Goal: Transaction & Acquisition: Purchase product/service

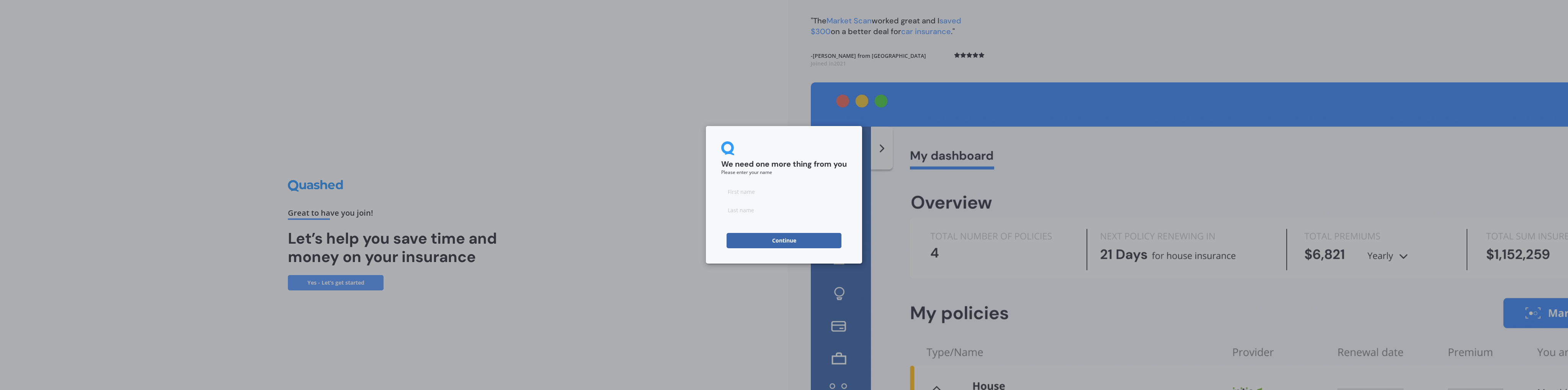
click at [749, 192] on input at bounding box center [784, 191] width 125 height 15
type input "[PERSON_NAME]"
click at [763, 236] on button "Continue" at bounding box center [784, 240] width 115 height 15
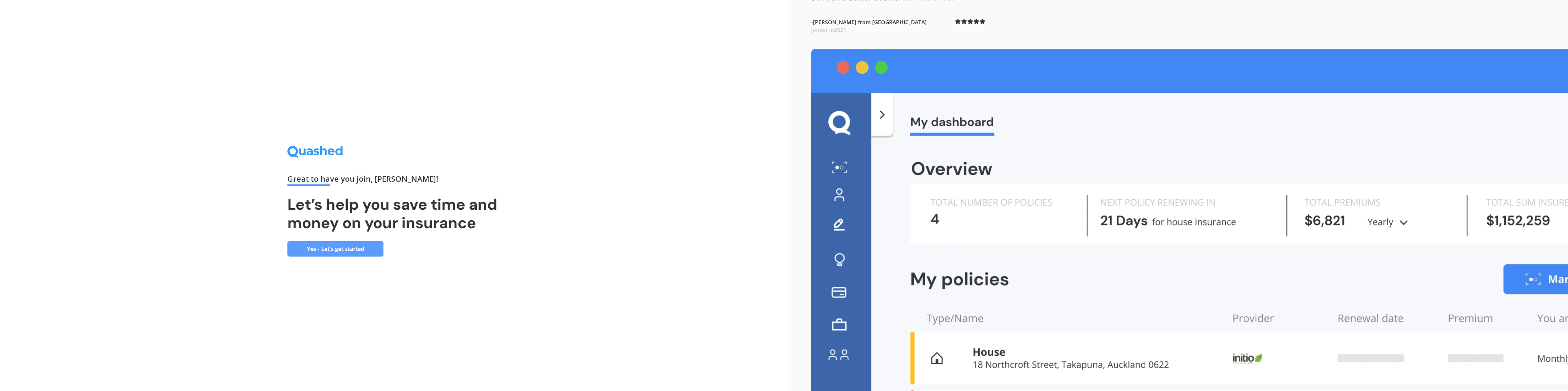
scroll to position [79, 0]
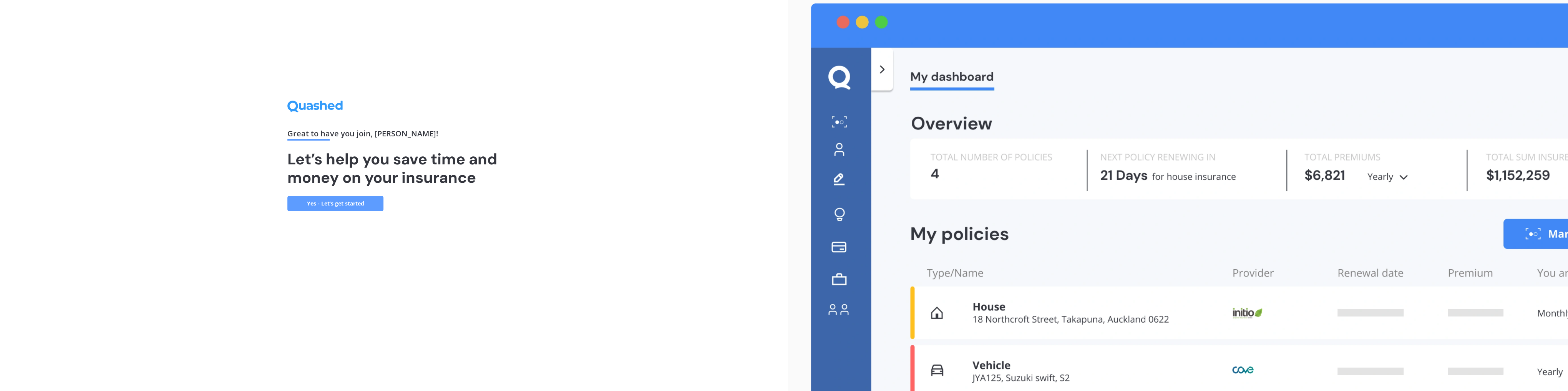
click at [351, 197] on link "Yes - Let’s get started" at bounding box center [335, 203] width 96 height 15
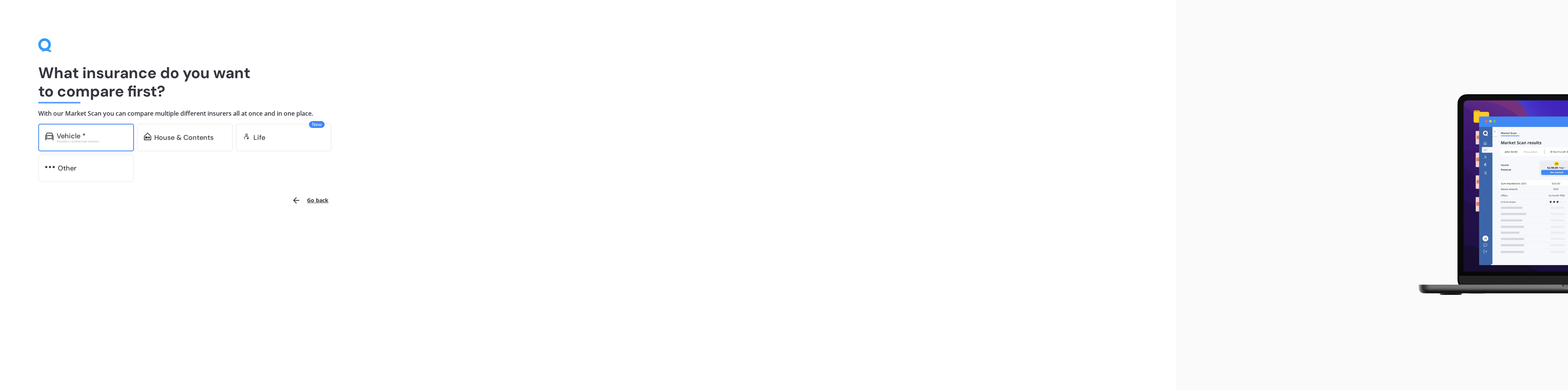
click at [74, 137] on div "Vehicle *" at bounding box center [71, 136] width 29 height 8
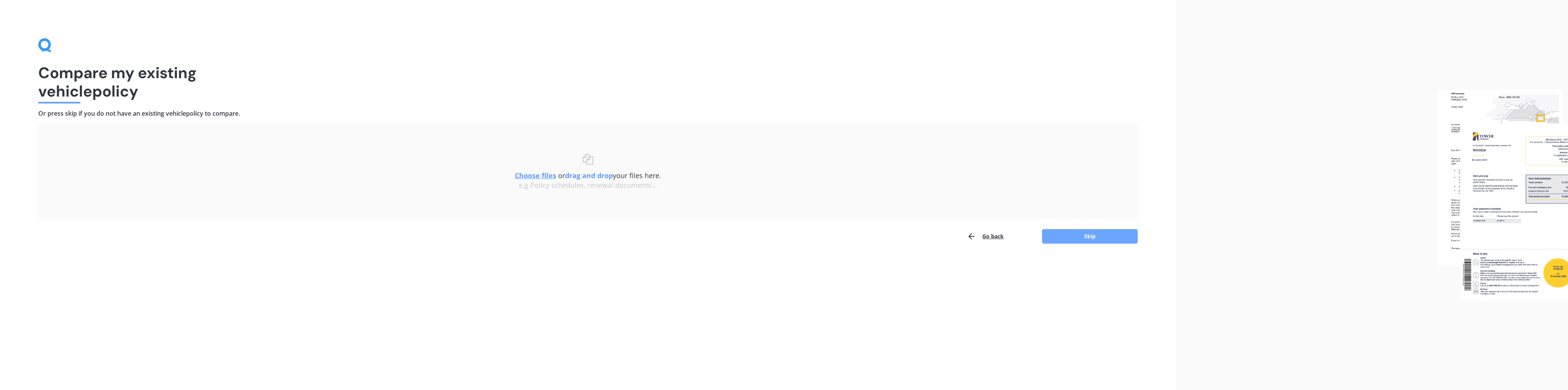
click at [1110, 236] on button "Skip" at bounding box center [1090, 236] width 96 height 15
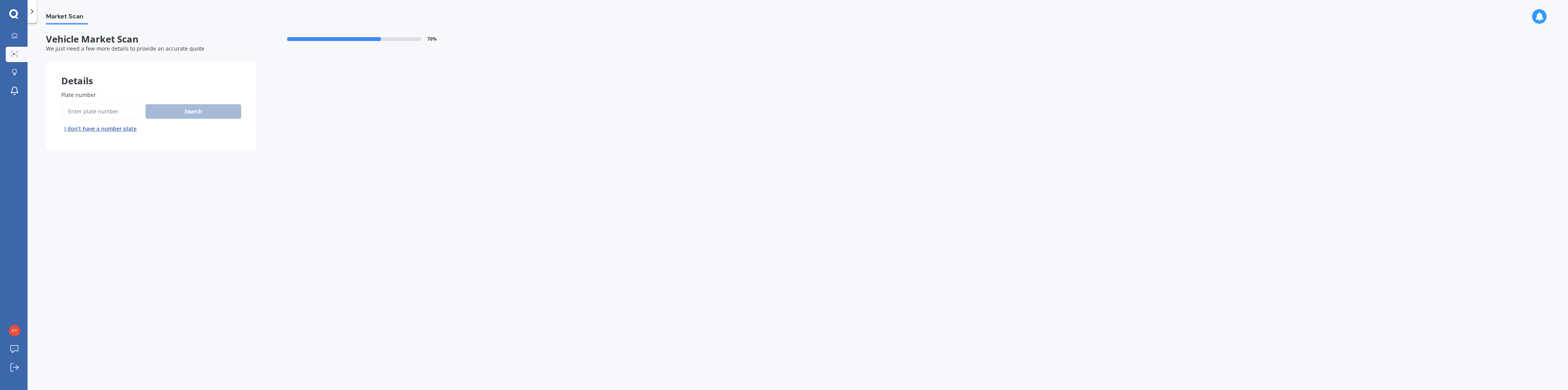
click at [112, 112] on input "Plate number" at bounding box center [102, 112] width 81 height 16
type input "KJQ617"
click at [175, 107] on button "Search" at bounding box center [193, 112] width 96 height 15
select select "HONDA"
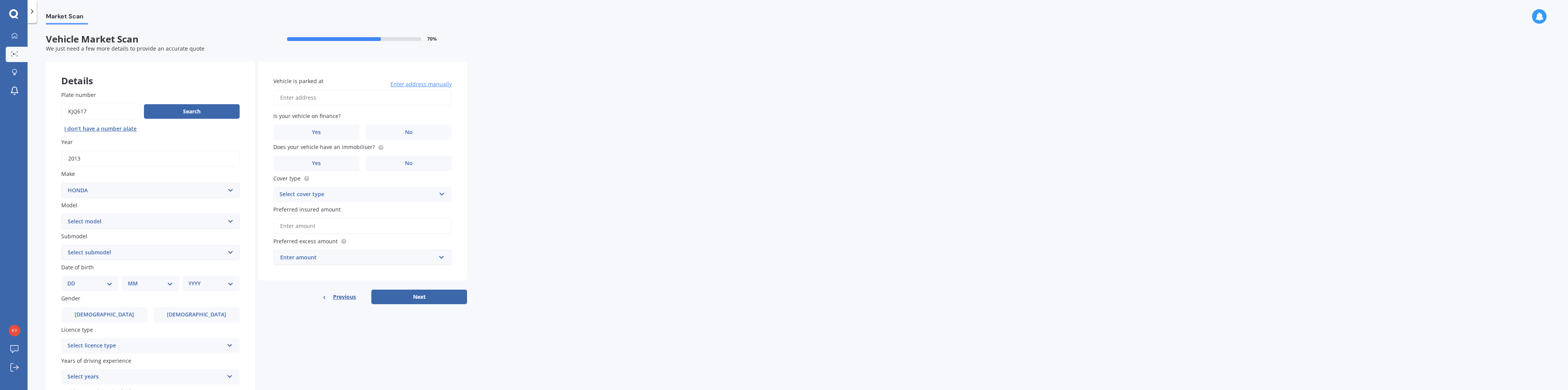
scroll to position [62, 0]
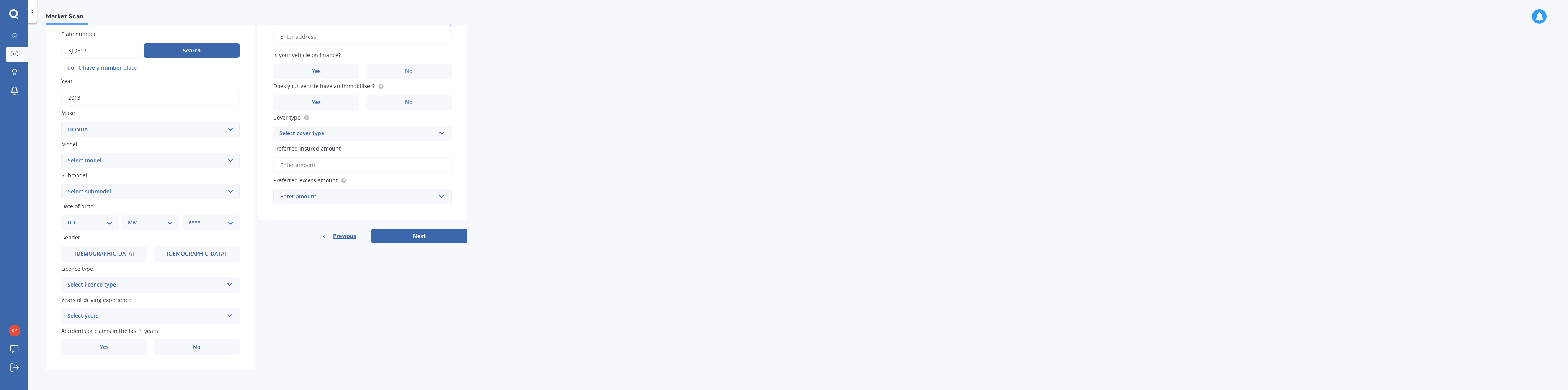
click at [86, 161] on select "Select model Accord Acty Acura Airwave Ascot Avancier Beat Capa City Civic Conc…" at bounding box center [150, 160] width 178 height 15
select select "CR-V"
click at [61, 153] on select "Select model Accord Acty Acura Airwave Ascot Avancier Beat Capa City Civic Conc…" at bounding box center [150, 160] width 178 height 15
click at [85, 185] on select "Select submodel (all other) 2WD 2WD Sport 7 1.5 2WD Touring 1.5 4WD AWD AWD Spo…" at bounding box center [150, 191] width 178 height 15
select select "SPORT 2.4"
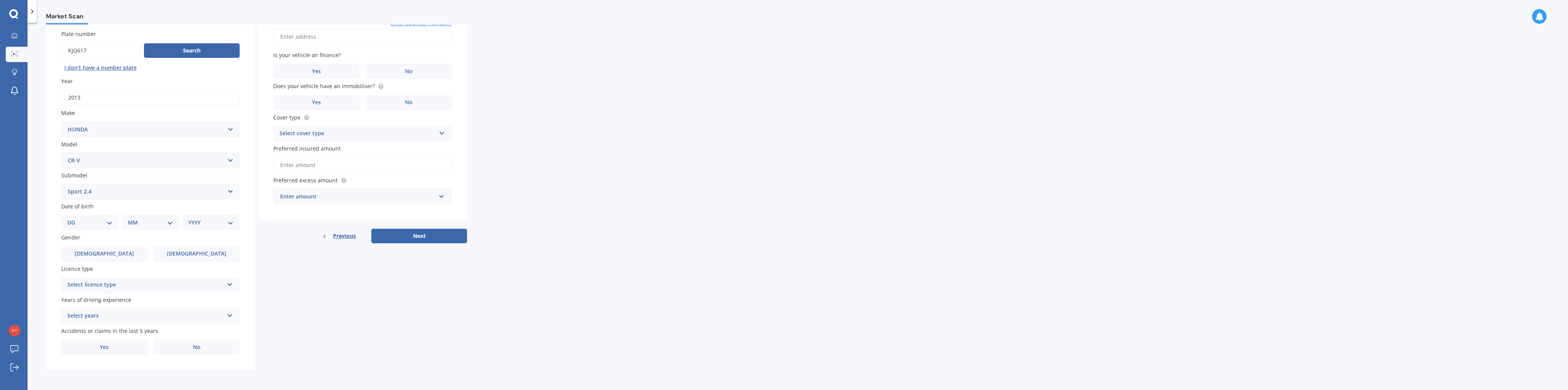
click at [61, 184] on select "Select submodel (all other) 2WD 2WD Sport 7 1.5 2WD Touring 1.5 4WD AWD AWD Spo…" at bounding box center [150, 191] width 178 height 15
click at [80, 225] on select "DD 01 02 03 04 05 06 07 08 09 10 11 12 13 14 15 16 17 18 19 20 21 22 23 24 25 2…" at bounding box center [90, 222] width 45 height 9
select select "14"
click at [74, 218] on select "DD 01 02 03 04 05 06 07 08 09 10 11 12 13 14 15 16 17 18 19 20 21 22 23 24 25 2…" at bounding box center [90, 222] width 45 height 9
click at [131, 221] on select "MM 01 02 03 04 05 06 07 08 09 10 11 12" at bounding box center [152, 222] width 42 height 9
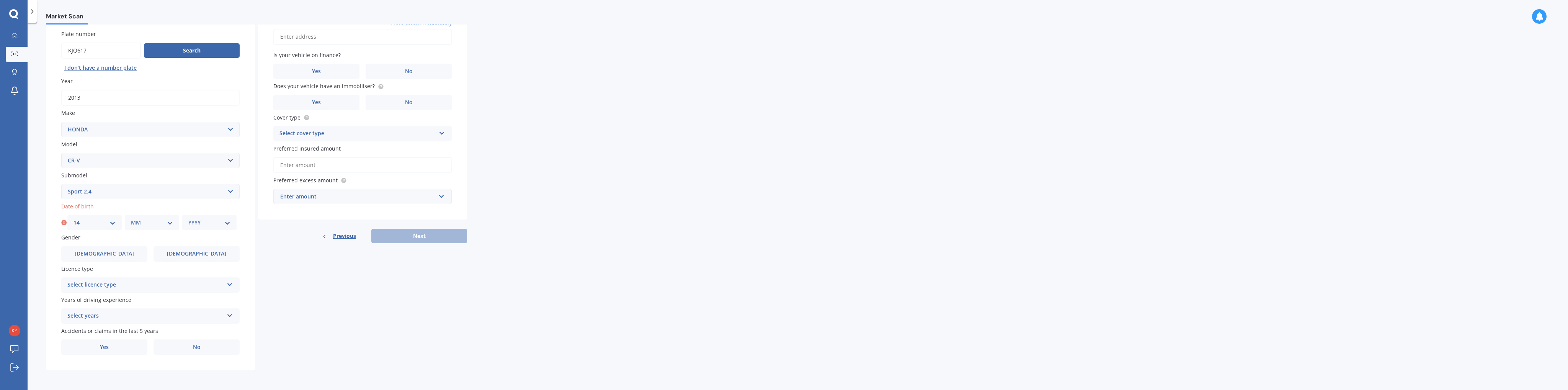
select select "10"
click at [131, 218] on select "MM 01 02 03 04 05 06 07 08 09 10 11 12" at bounding box center [152, 222] width 42 height 9
click at [188, 220] on select "YYYY 2025 2024 2023 2022 2021 2020 2019 2018 2017 2016 2015 2014 2013 2012 2011…" at bounding box center [209, 222] width 42 height 9
select select "1981"
click at [188, 218] on select "YYYY 2025 2024 2023 2022 2021 2020 2019 2018 2017 2016 2015 2014 2013 2012 2011…" at bounding box center [209, 222] width 42 height 9
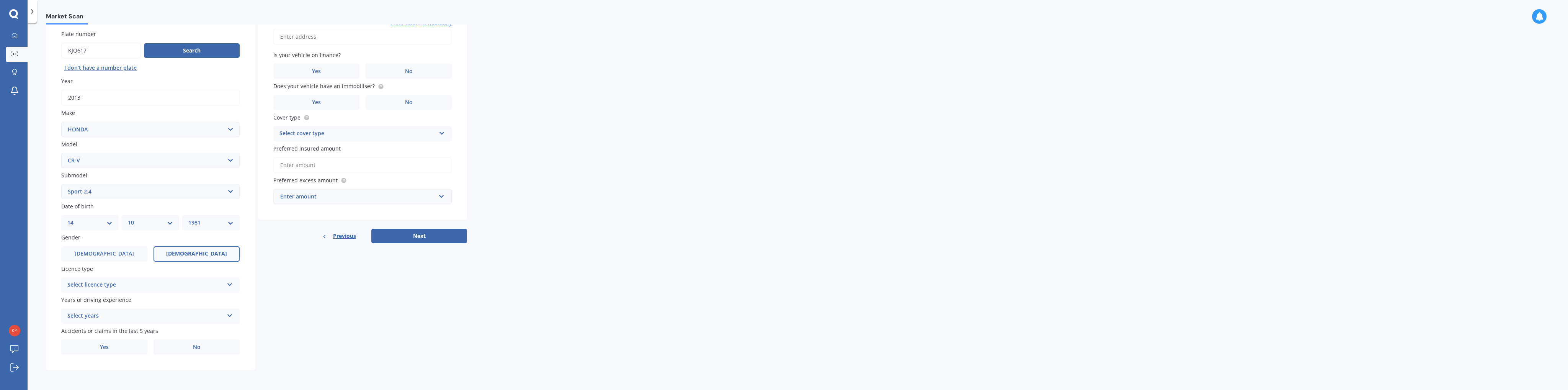
click at [203, 255] on span "[DEMOGRAPHIC_DATA]" at bounding box center [197, 254] width 61 height 7
click at [0, 0] on input "[DEMOGRAPHIC_DATA]" at bounding box center [0, 0] width 0 height 0
click at [119, 285] on div "Select licence type" at bounding box center [145, 285] width 156 height 9
click at [84, 174] on span "NZ Full" at bounding box center [77, 174] width 18 height 7
click at [115, 314] on div "Select years" at bounding box center [145, 316] width 156 height 9
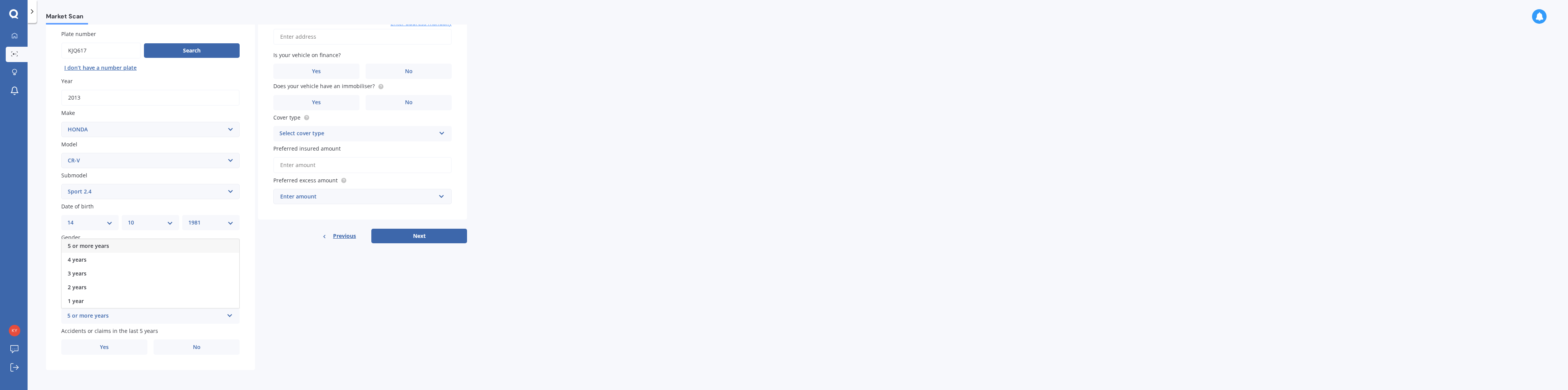
click at [80, 247] on span "5 or more years" at bounding box center [88, 246] width 41 height 7
click at [192, 343] on label "No" at bounding box center [197, 347] width 86 height 15
click at [0, 0] on input "No" at bounding box center [0, 0] width 0 height 0
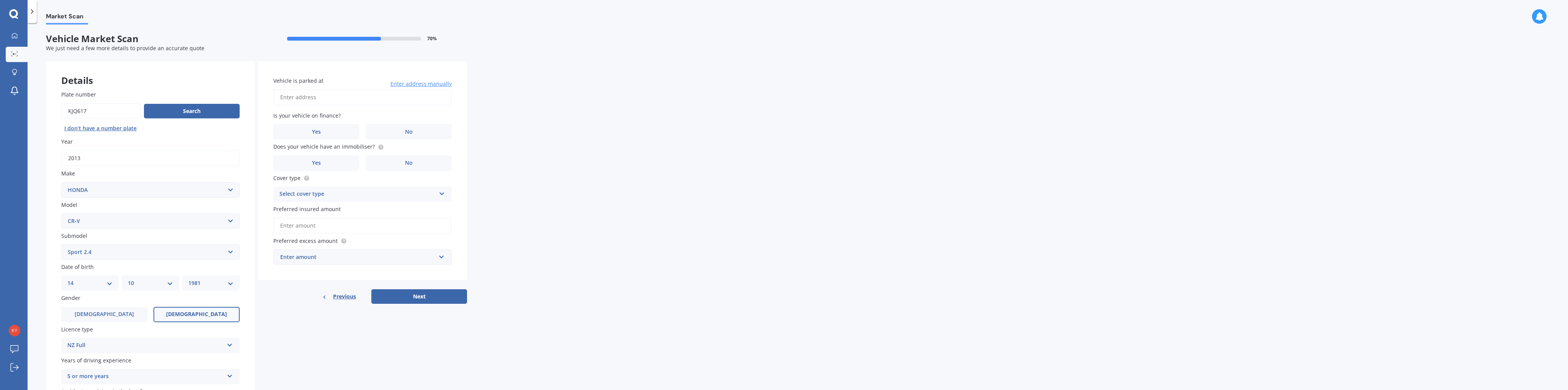
scroll to position [0, 0]
click at [311, 97] on input "Vehicle is parked at" at bounding box center [362, 98] width 178 height 16
type input "[STREET_ADDRESS]"
drag, startPoint x: 410, startPoint y: 102, endPoint x: 392, endPoint y: 101, distance: 18.0
click at [392, 101] on input "[STREET_ADDRESS]" at bounding box center [362, 98] width 178 height 16
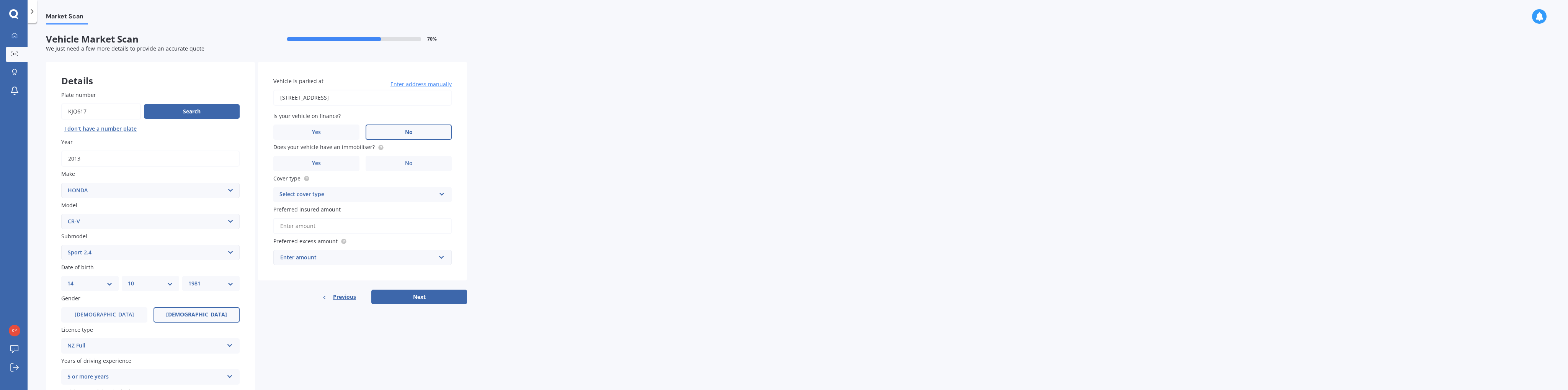
click at [387, 130] on label "No" at bounding box center [409, 132] width 86 height 15
click at [0, 0] on input "No" at bounding box center [0, 0] width 0 height 0
click at [410, 161] on span "No" at bounding box center [408, 163] width 8 height 7
click at [0, 0] on input "No" at bounding box center [0, 0] width 0 height 0
click at [360, 187] on div "Select cover type Comprehensive Third Party, Fire & Theft Third Party" at bounding box center [362, 194] width 178 height 15
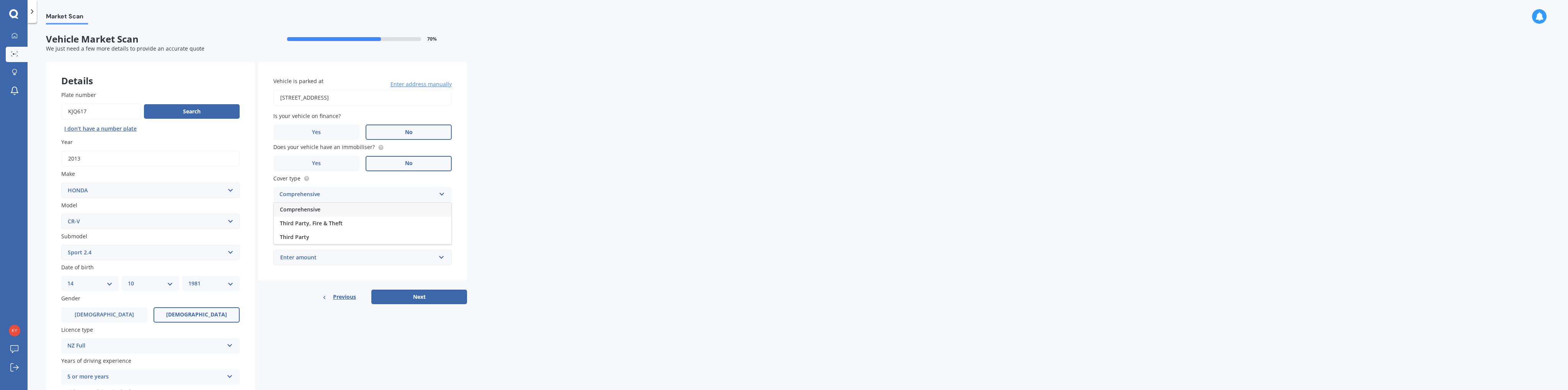
click at [341, 206] on div "Comprehensive" at bounding box center [363, 210] width 178 height 14
click at [341, 225] on input "Preferred insured amount" at bounding box center [362, 226] width 178 height 16
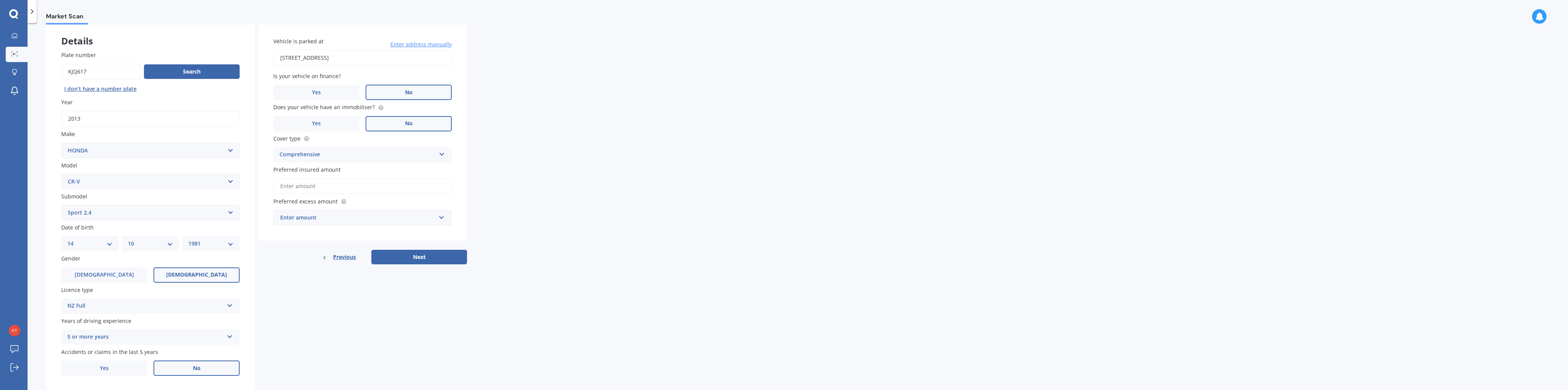
scroll to position [62, 0]
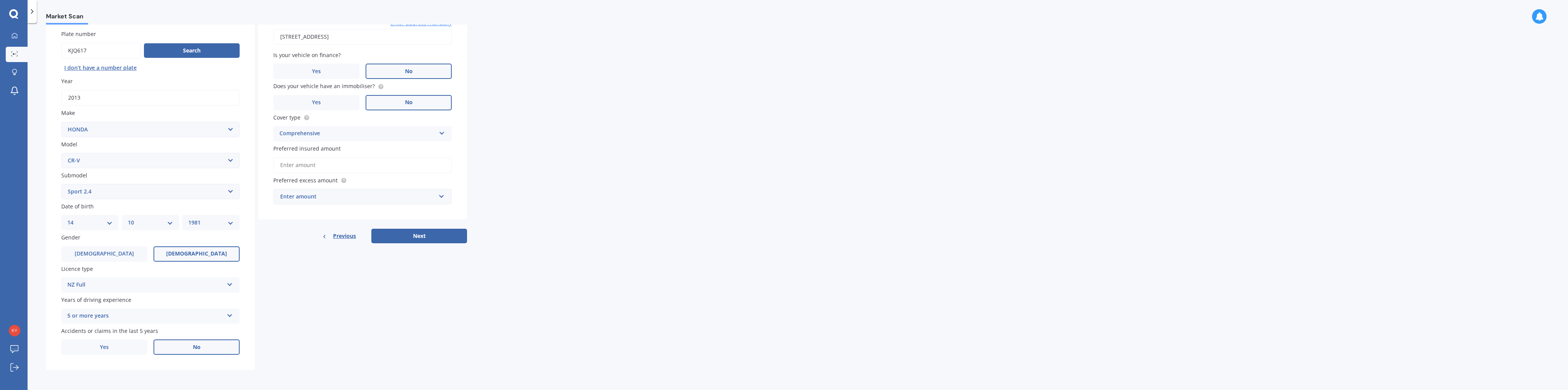
click at [315, 161] on input "Preferred insured amount" at bounding box center [362, 165] width 178 height 16
type input "$13,000"
click at [517, 266] on div "Market Scan Vehicle Market Scan 70 % We just need a few more details to provide…" at bounding box center [797, 208] width 1541 height 367
click at [416, 254] on button "Next" at bounding box center [419, 250] width 96 height 15
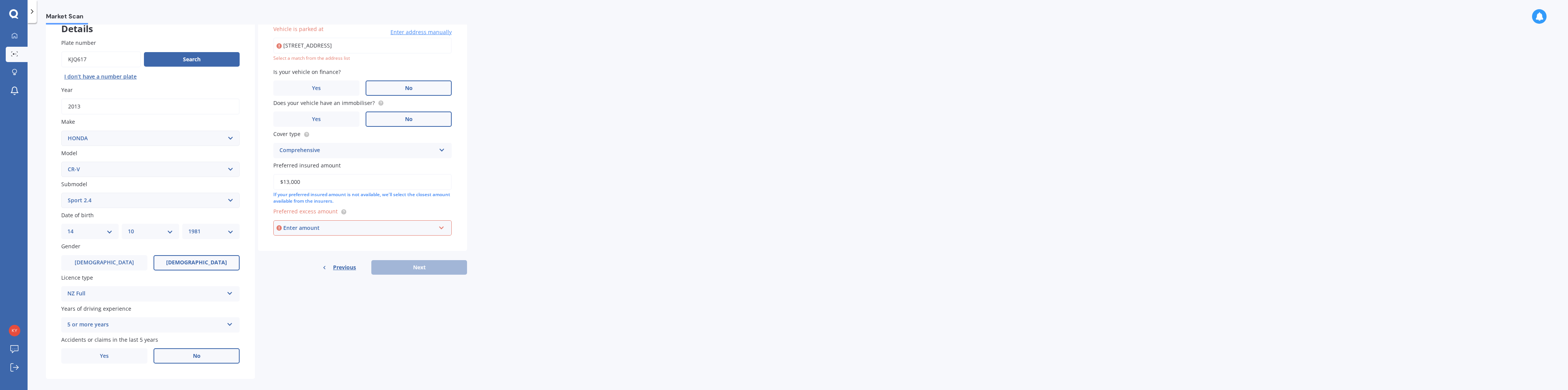
click at [301, 225] on div "Enter amount" at bounding box center [359, 228] width 152 height 9
click at [295, 271] on div "$500" at bounding box center [363, 271] width 178 height 14
click at [390, 275] on div "Previous Next" at bounding box center [362, 276] width 209 height 15
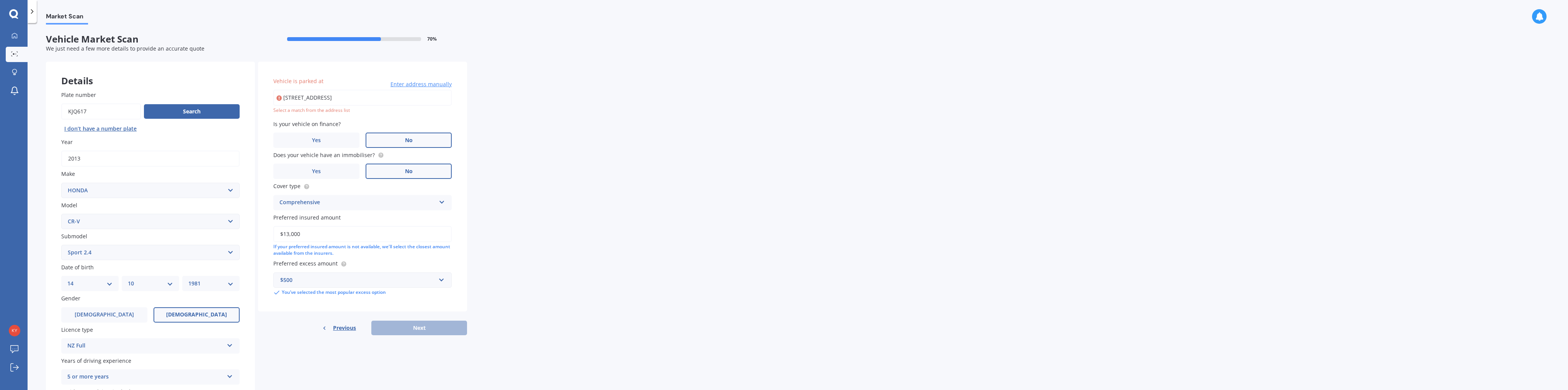
drag, startPoint x: 427, startPoint y: 44, endPoint x: 135, endPoint y: 9, distance: 294.1
click at [135, 9] on div "Market Scan Market Scan Vehicle Market Scan 70 % We just need a few more detail…" at bounding box center [797, 195] width 1541 height 390
type input "[STREET_ADDRESS]"
click at [413, 326] on button "Next" at bounding box center [419, 320] width 96 height 15
select select "14"
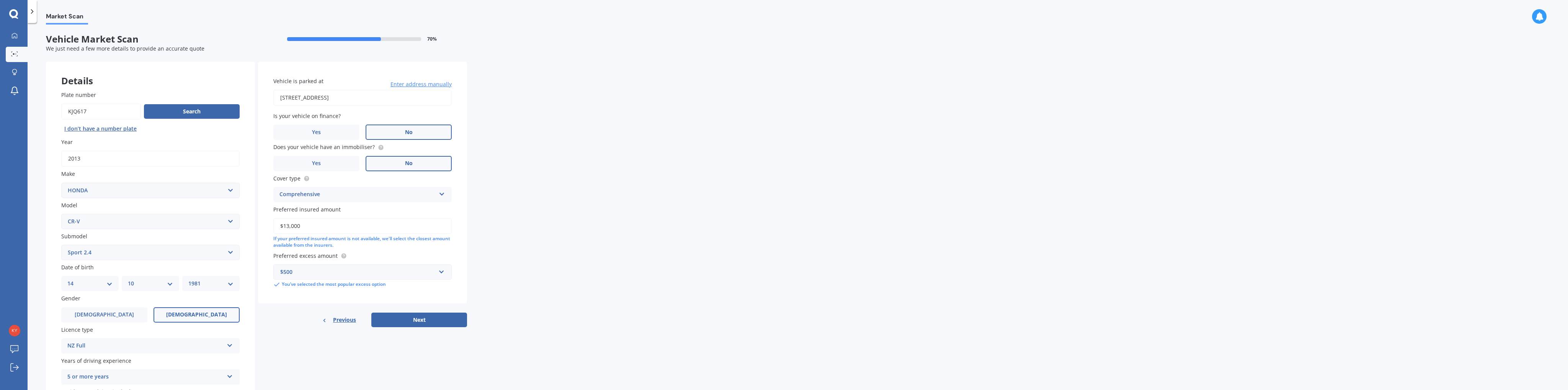
select select "10"
select select "1981"
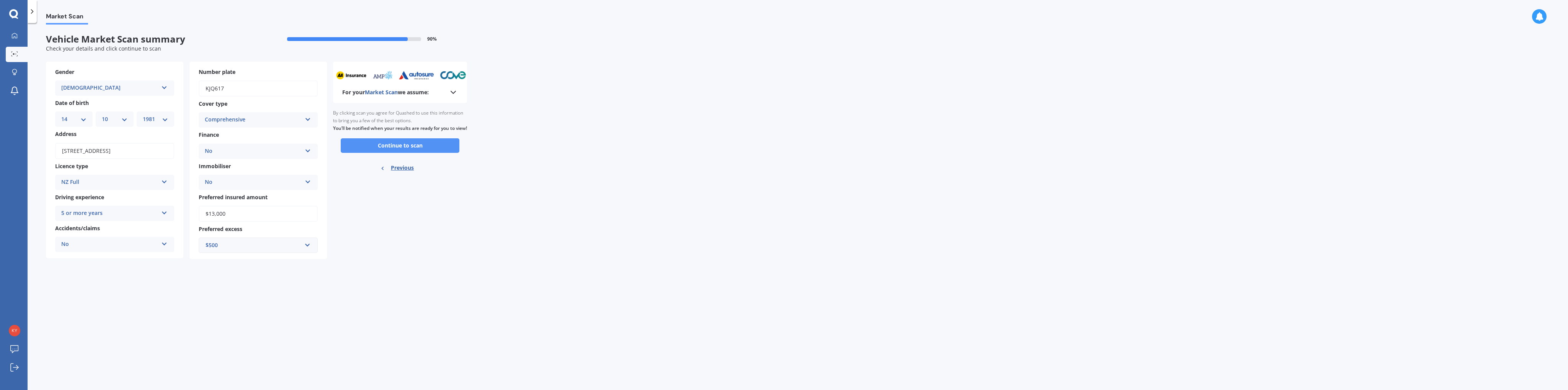
click at [379, 151] on button "Continue to scan" at bounding box center [400, 146] width 119 height 15
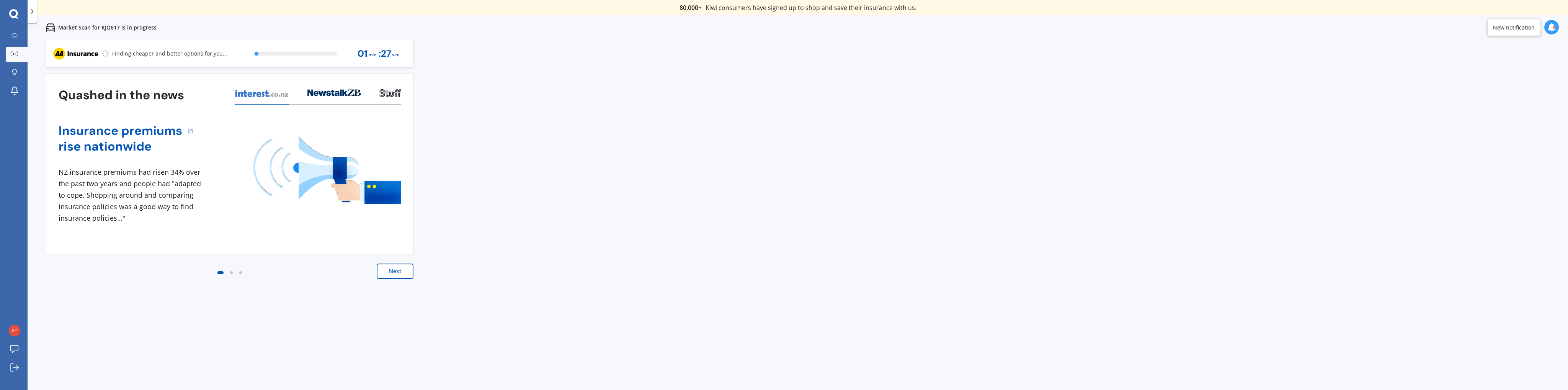
click at [396, 273] on button "Next" at bounding box center [395, 271] width 37 height 15
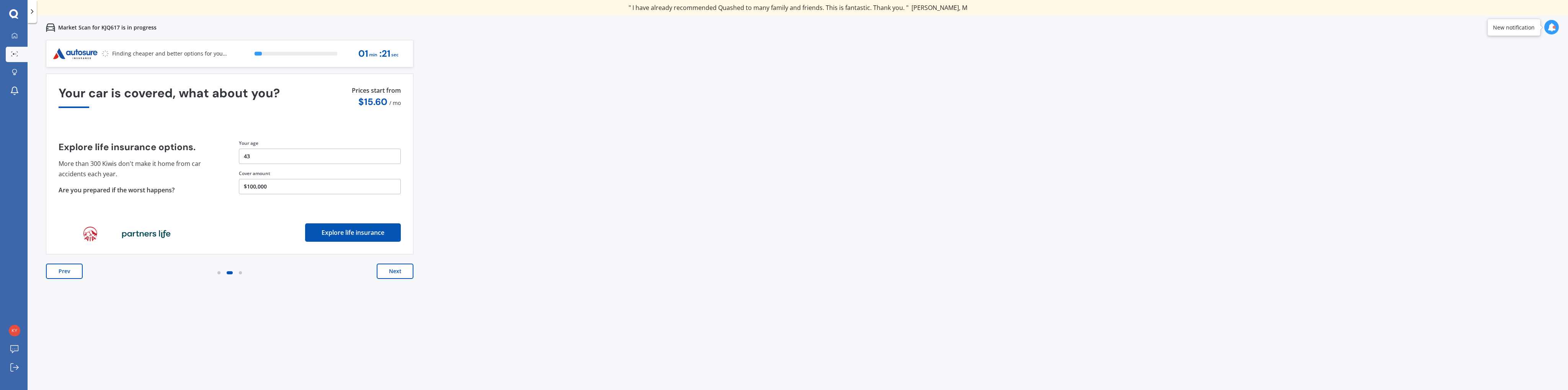
click at [400, 273] on button "Next" at bounding box center [395, 271] width 37 height 15
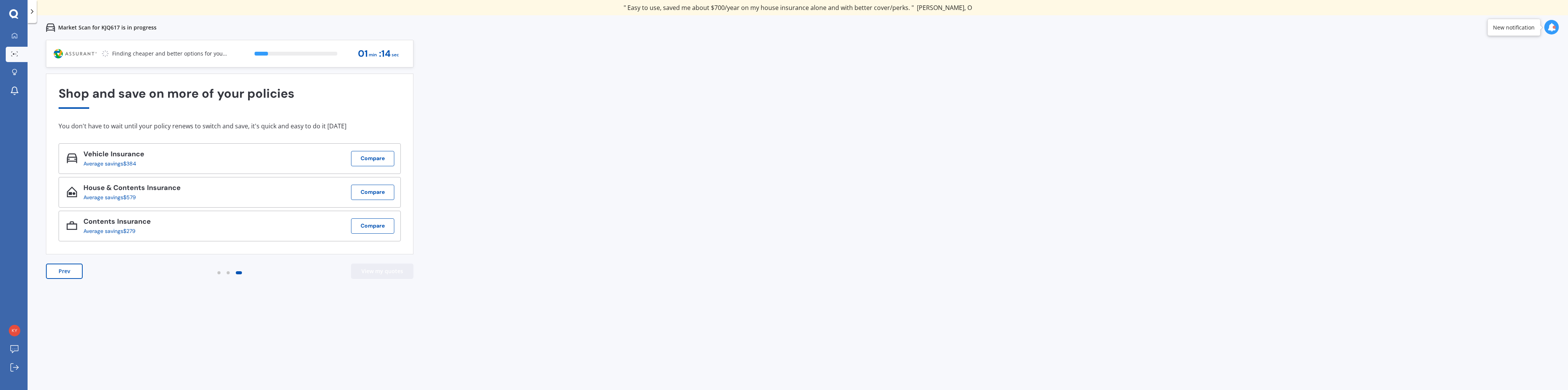
click at [401, 272] on button "View my quotes" at bounding box center [382, 271] width 63 height 15
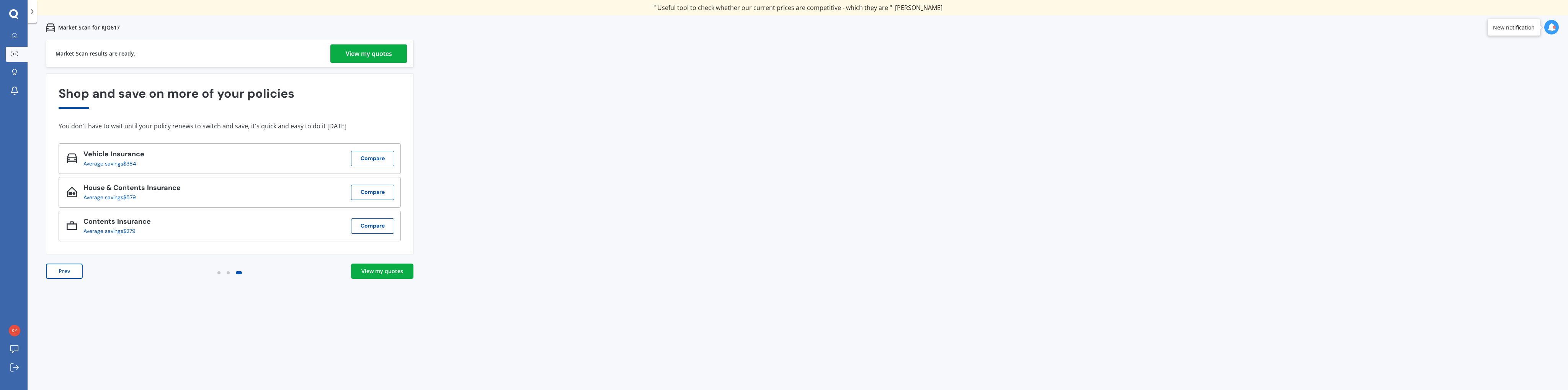
click at [350, 60] on div "View my quotes" at bounding box center [369, 54] width 46 height 18
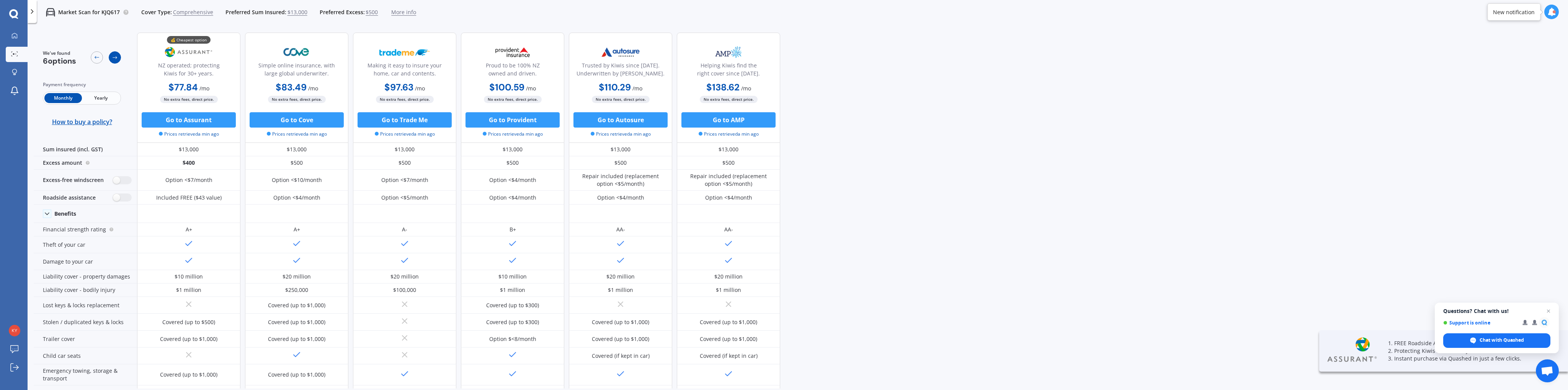
click at [110, 57] on div at bounding box center [115, 57] width 12 height 12
click at [103, 58] on div at bounding box center [97, 57] width 12 height 12
